Goal: Information Seeking & Learning: Check status

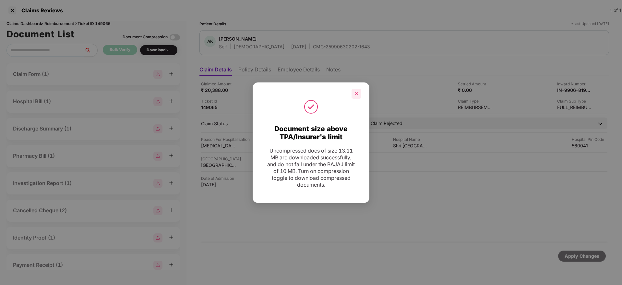
click at [356, 93] on icon "close" at bounding box center [357, 94] width 4 height 4
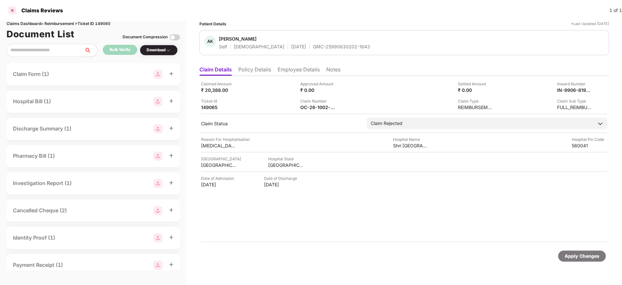
click at [13, 9] on div at bounding box center [12, 10] width 10 height 10
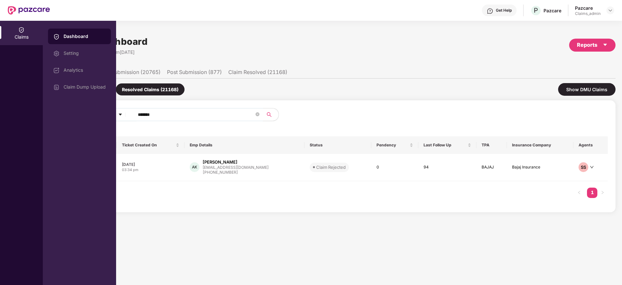
drag, startPoint x: 165, startPoint y: 116, endPoint x: 108, endPoint y: 115, distance: 56.8
click at [108, 115] on div "Claims Dashboard Setting Analytics Claim Dump Upload Claims Dashboard Last Upda…" at bounding box center [311, 153] width 622 height 264
paste input "text"
type input "******"
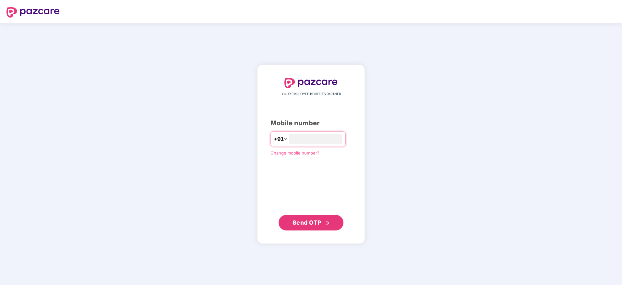
type input "**********"
click at [311, 219] on span "Send OTP" at bounding box center [307, 222] width 29 height 7
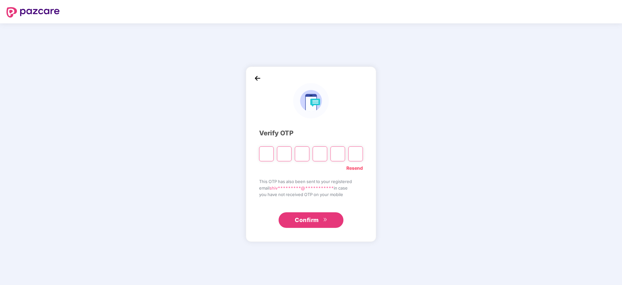
type input "*"
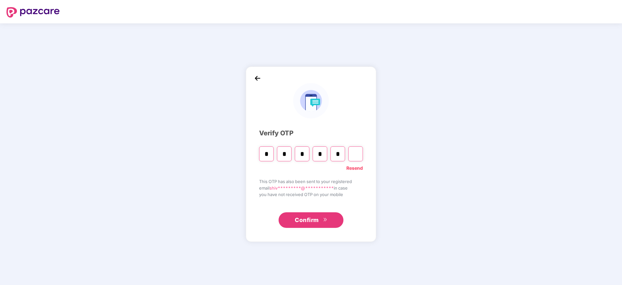
type input "*"
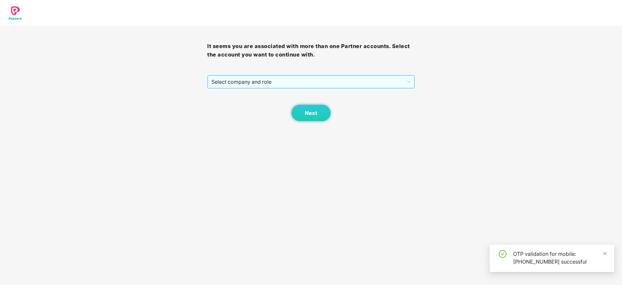
click at [277, 77] on span "Select company and role" at bounding box center [310, 82] width 199 height 12
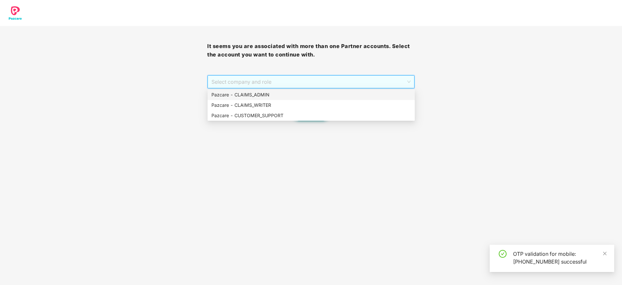
click at [274, 95] on div "Pazcare - CLAIMS_ADMIN" at bounding box center [310, 94] width 199 height 7
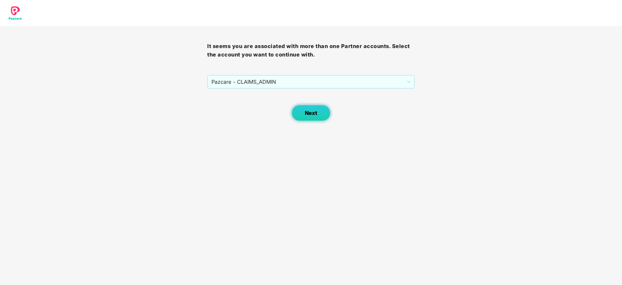
click at [311, 116] on span "Next" at bounding box center [311, 113] width 12 height 6
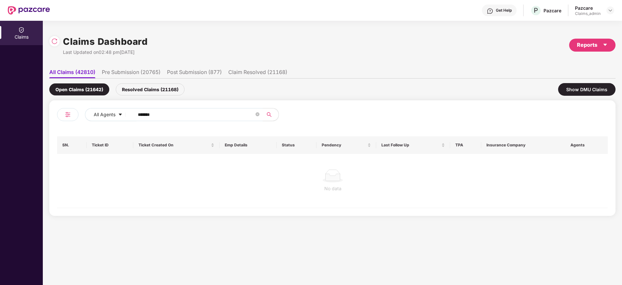
click at [156, 89] on div "Resolved Claims (21168)" at bounding box center [150, 89] width 69 height 12
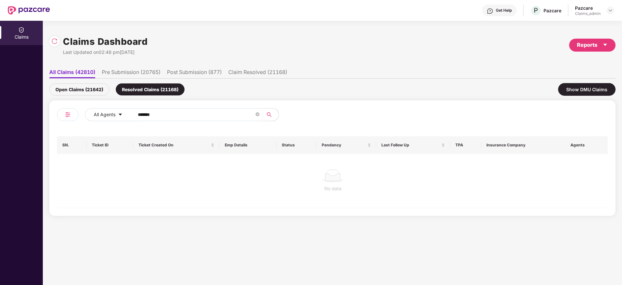
click at [74, 86] on div "Open Claims (21642)" at bounding box center [79, 89] width 60 height 12
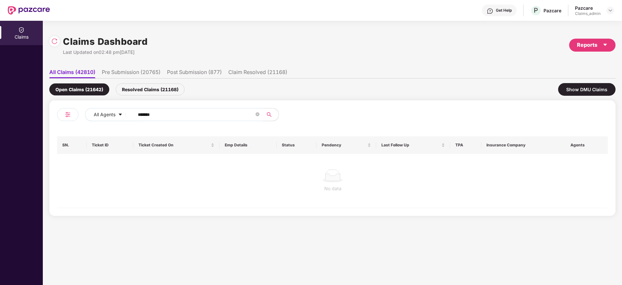
click at [138, 86] on div "Resolved Claims (21168)" at bounding box center [150, 89] width 69 height 12
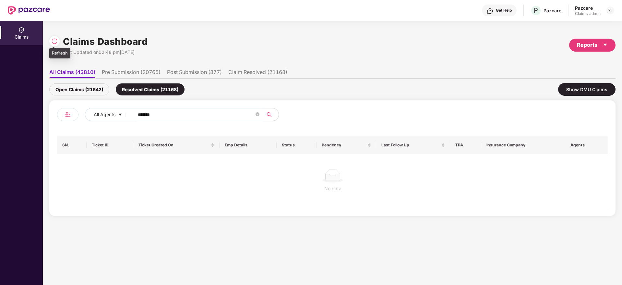
click at [55, 40] on img at bounding box center [54, 41] width 6 height 6
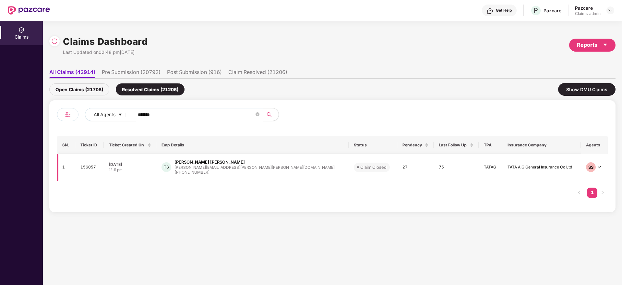
click at [214, 170] on div "[PHONE_NUMBER]" at bounding box center [254, 172] width 160 height 6
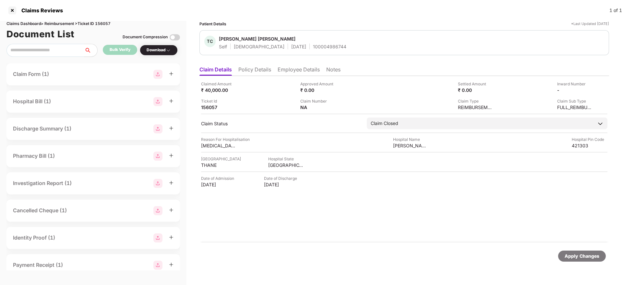
click at [302, 67] on li "Employee Details" at bounding box center [299, 70] width 42 height 9
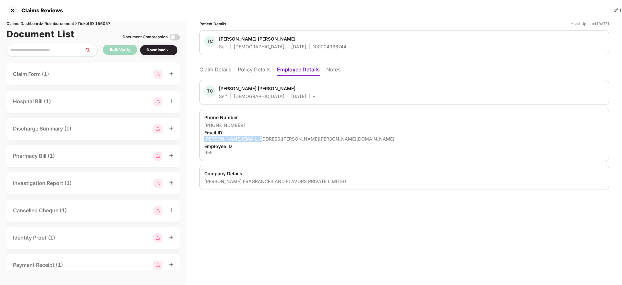
drag, startPoint x: 253, startPoint y: 139, endPoint x: 202, endPoint y: 141, distance: 50.9
click at [202, 141] on div "Phone Number [PHONE_NUMBER] Email ID [PERSON_NAME][EMAIL_ADDRESS][PERSON_NAME][…" at bounding box center [404, 135] width 410 height 52
copy div "[PERSON_NAME][EMAIL_ADDRESS][PERSON_NAME][PERSON_NAME][DOMAIN_NAME]"
click at [12, 9] on div at bounding box center [12, 10] width 10 height 10
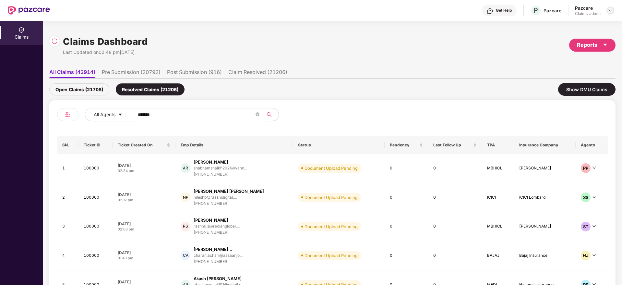
click at [611, 9] on img at bounding box center [610, 10] width 5 height 5
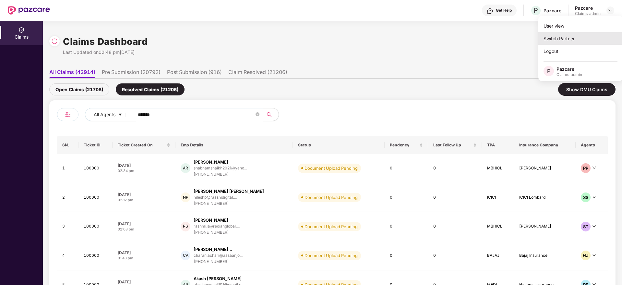
click at [574, 40] on div "Switch Partner" at bounding box center [580, 38] width 84 height 13
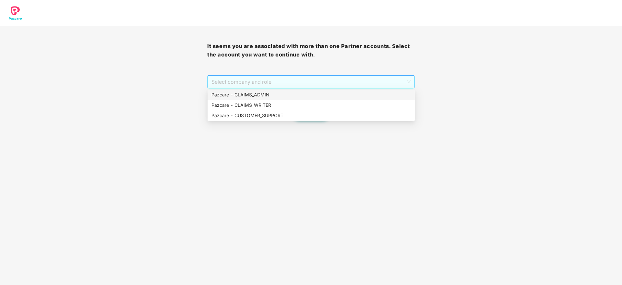
click at [252, 81] on span "Select company and role" at bounding box center [310, 82] width 199 height 12
click at [263, 119] on div "Pazcare - CUSTOMER_SUPPORT" at bounding box center [311, 115] width 207 height 10
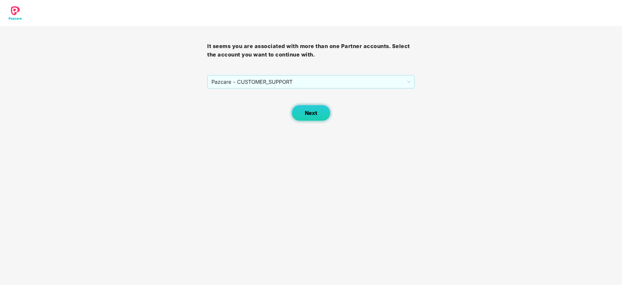
click at [308, 113] on span "Next" at bounding box center [311, 113] width 12 height 6
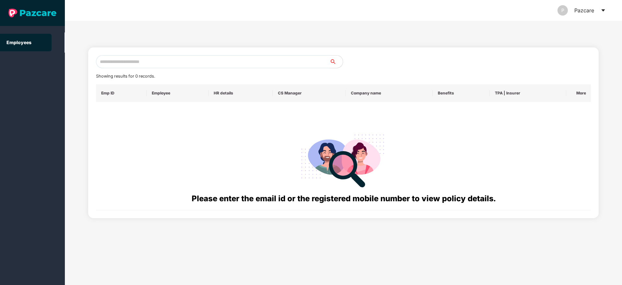
click at [202, 62] on input "text" at bounding box center [213, 61] width 234 height 13
paste input "**********"
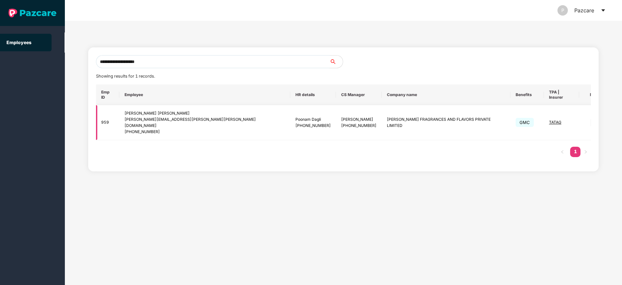
type input "**********"
click at [591, 118] on img at bounding box center [595, 122] width 9 height 9
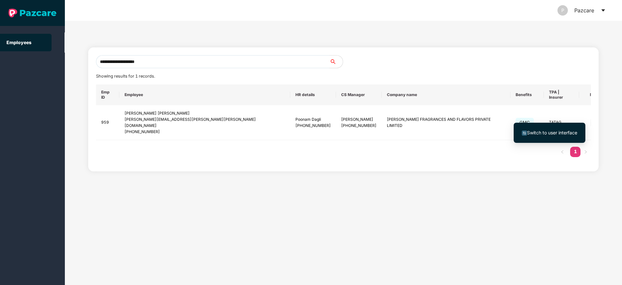
click at [532, 140] on ul "Switch to user interface" at bounding box center [550, 133] width 72 height 20
click at [539, 134] on span "Switch to user interface" at bounding box center [552, 133] width 50 height 6
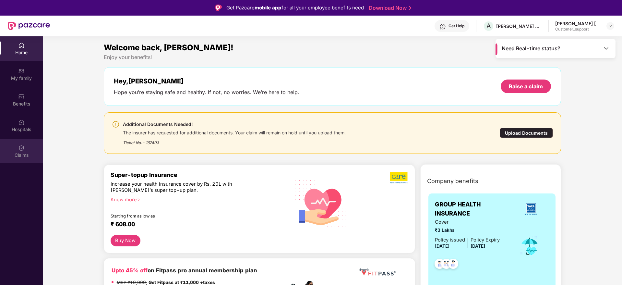
click at [30, 147] on div "Claims" at bounding box center [21, 151] width 43 height 24
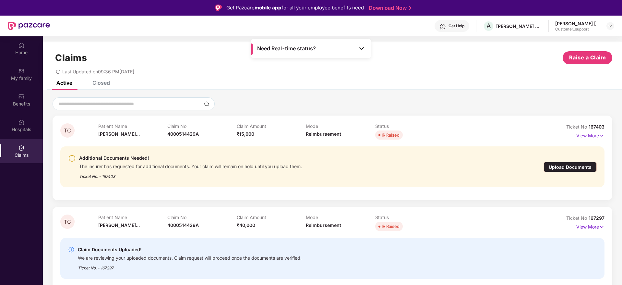
click at [619, 113] on div "TC Patient Name [PERSON_NAME]... Claim No 4000514429A Claim Amount ₹15,000 Mode…" at bounding box center [332, 194] width 579 height 194
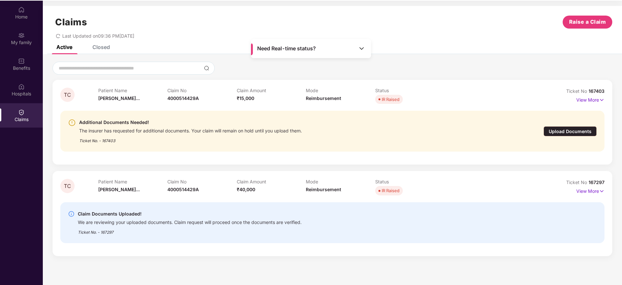
scroll to position [36, 0]
click at [176, 187] on span "4000514429A" at bounding box center [182, 189] width 31 height 6
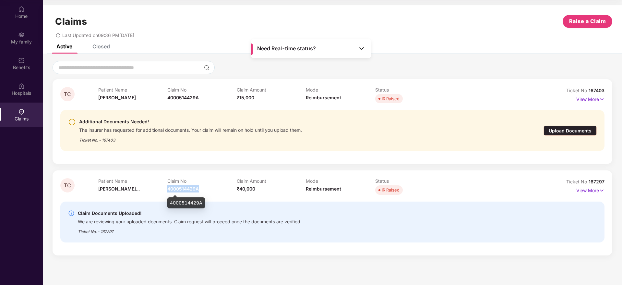
click at [176, 187] on span "4000514429A" at bounding box center [182, 189] width 31 height 6
copy span "4000514429A"
click at [595, 180] on span "167297" at bounding box center [597, 182] width 16 height 6
copy div "No 167297"
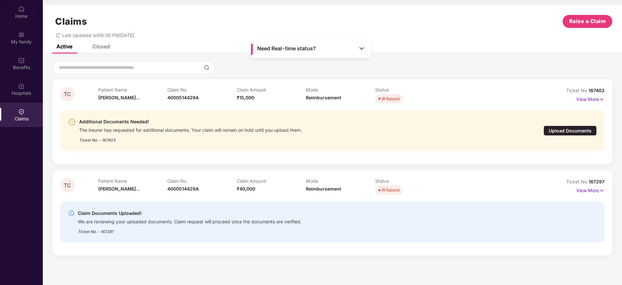
click at [106, 137] on div "Ticket No. - 167403" at bounding box center [190, 138] width 223 height 10
copy div "167403"
click at [600, 91] on span "167403" at bounding box center [597, 91] width 16 height 6
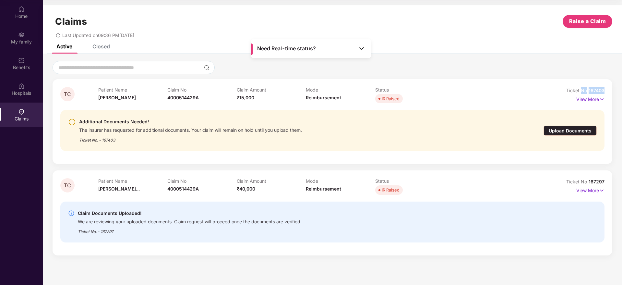
click at [600, 91] on span "167403" at bounding box center [597, 91] width 16 height 6
click at [594, 90] on span "167403" at bounding box center [597, 91] width 16 height 6
